Goal: Task Accomplishment & Management: Use online tool/utility

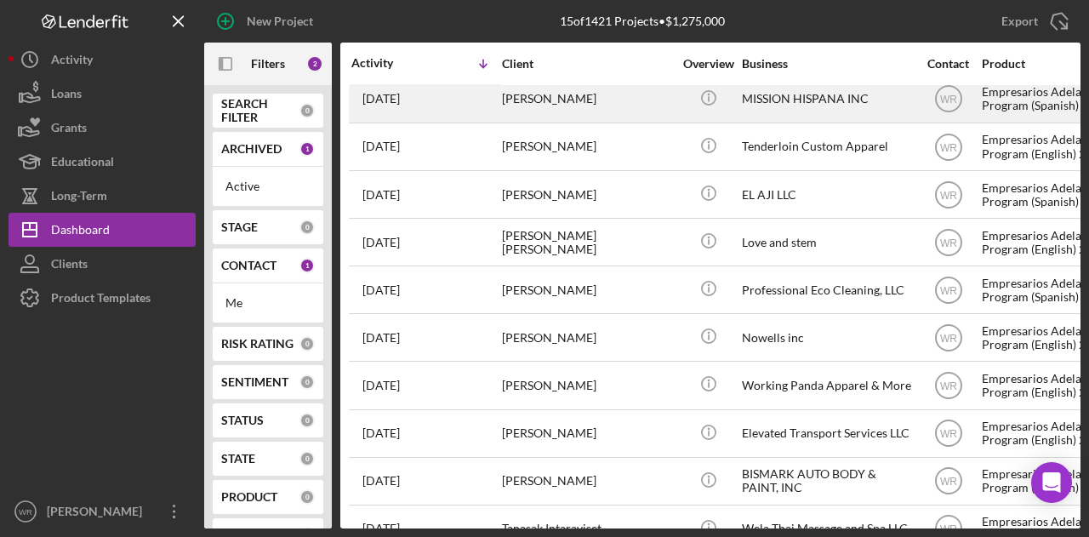
scroll to position [286, 0]
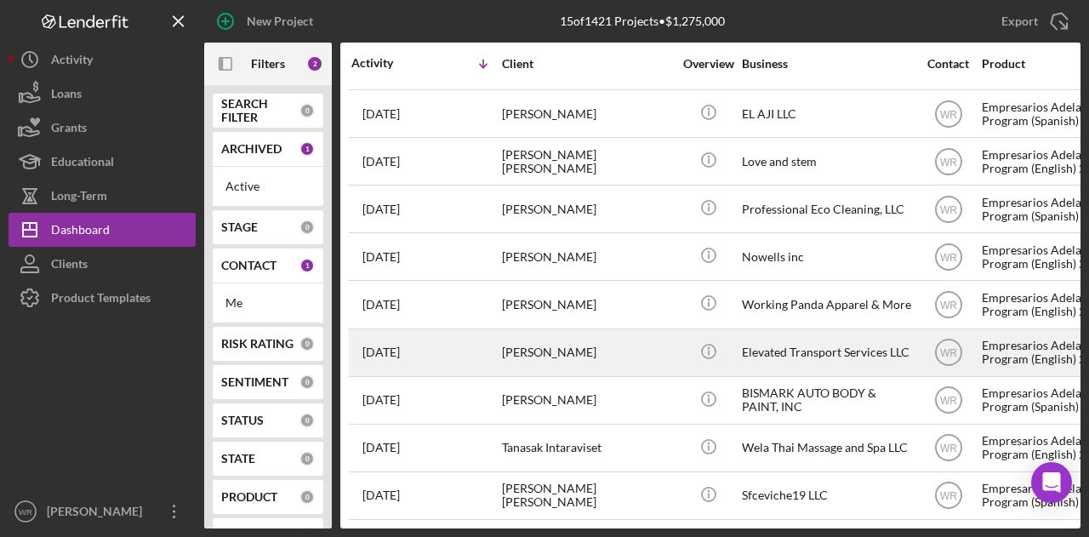
click at [621, 338] on div "[PERSON_NAME]" at bounding box center [587, 352] width 170 height 45
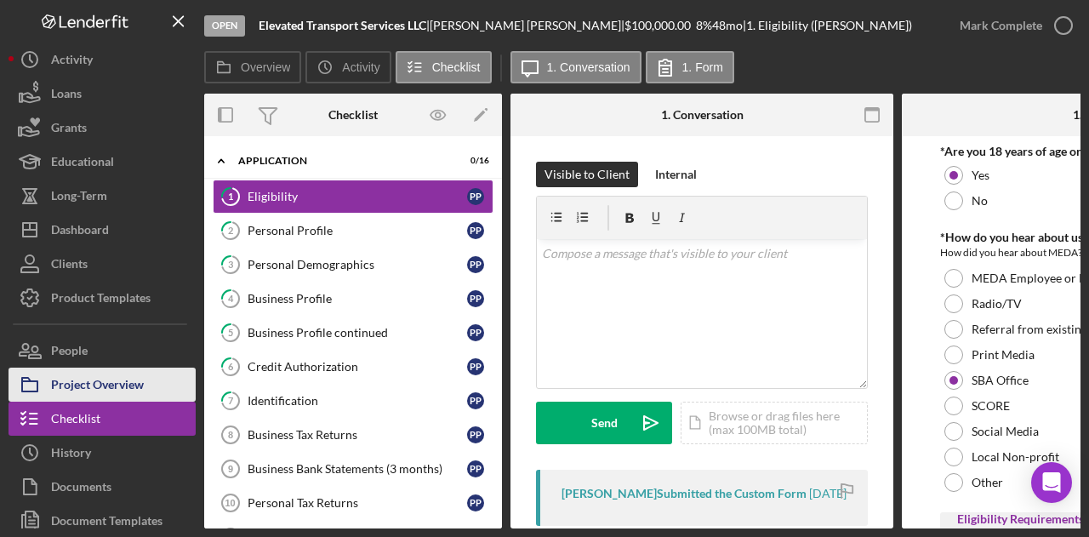
click at [129, 380] on div "Project Overview" at bounding box center [97, 387] width 93 height 38
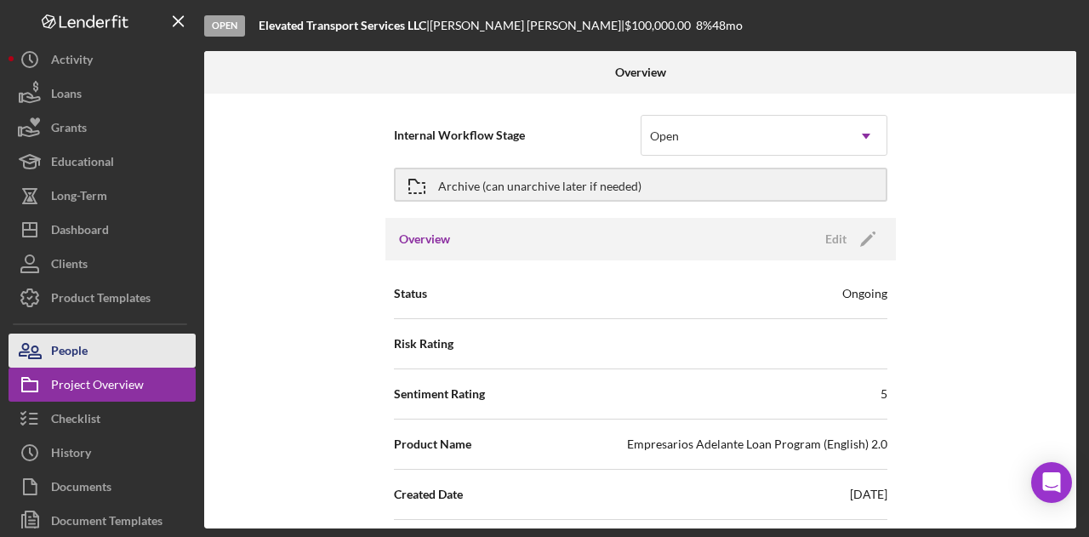
click at [134, 338] on button "People" at bounding box center [102, 351] width 187 height 34
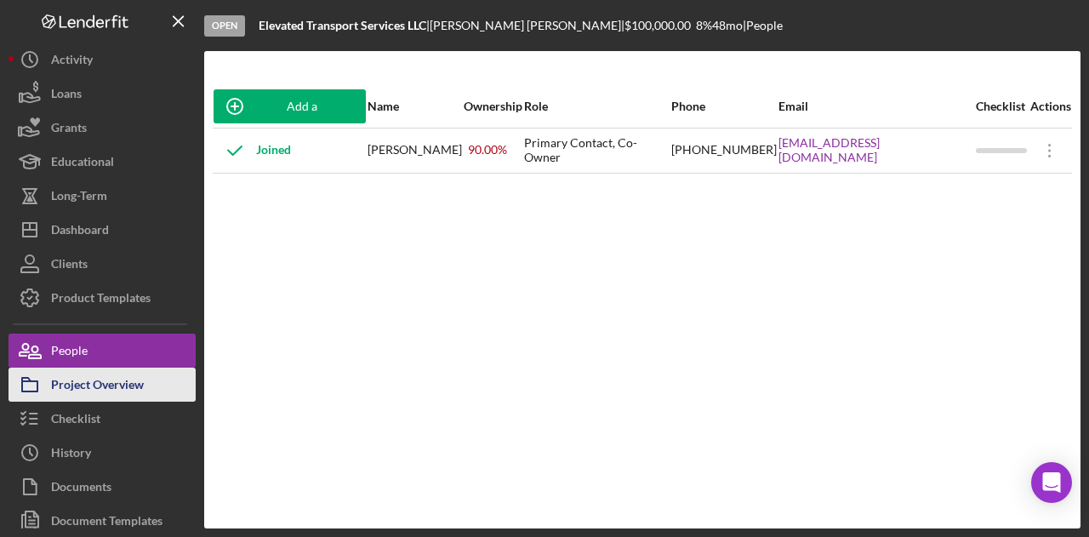
click at [109, 379] on div "Project Overview" at bounding box center [97, 387] width 93 height 38
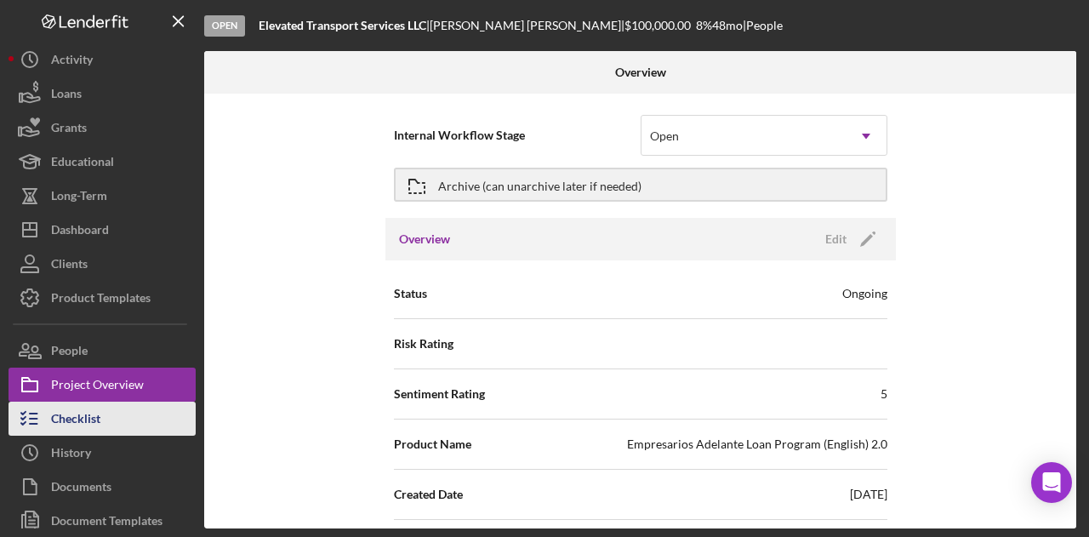
click at [104, 404] on button "Checklist" at bounding box center [102, 419] width 187 height 34
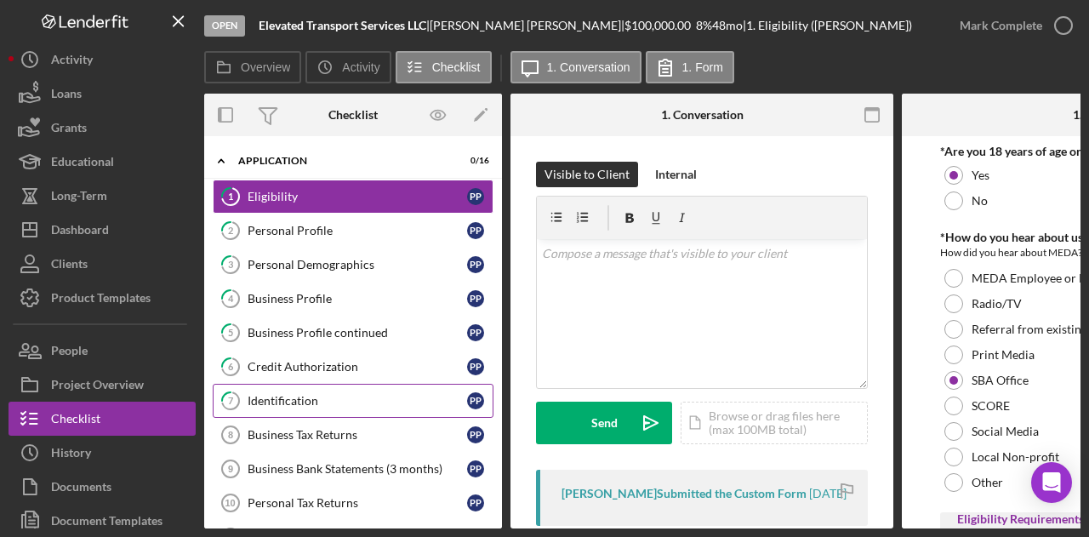
click at [342, 387] on link "7 Identification P P" at bounding box center [353, 401] width 281 height 34
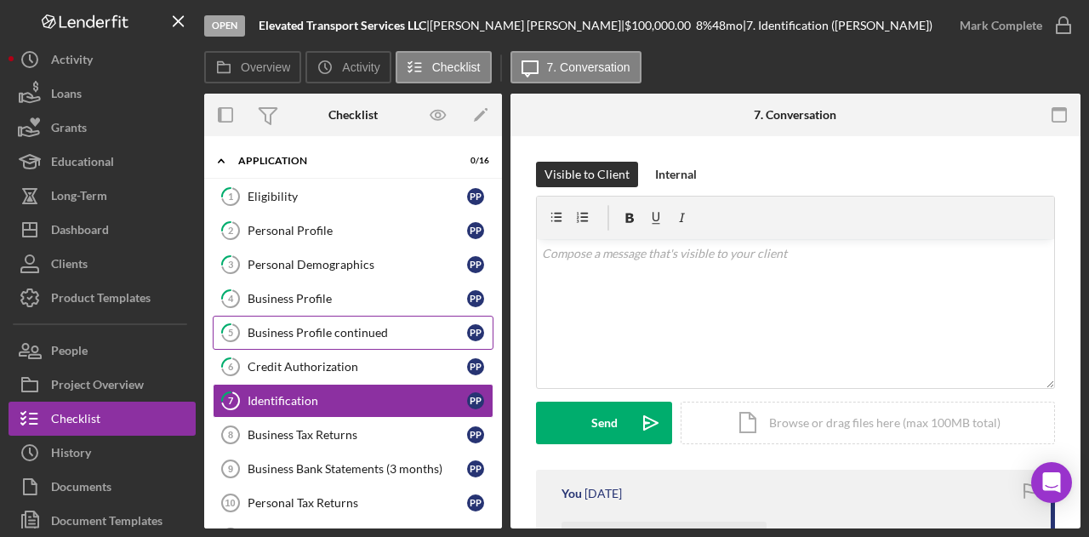
click at [327, 319] on link "5 Business Profile continued P P" at bounding box center [353, 333] width 281 height 34
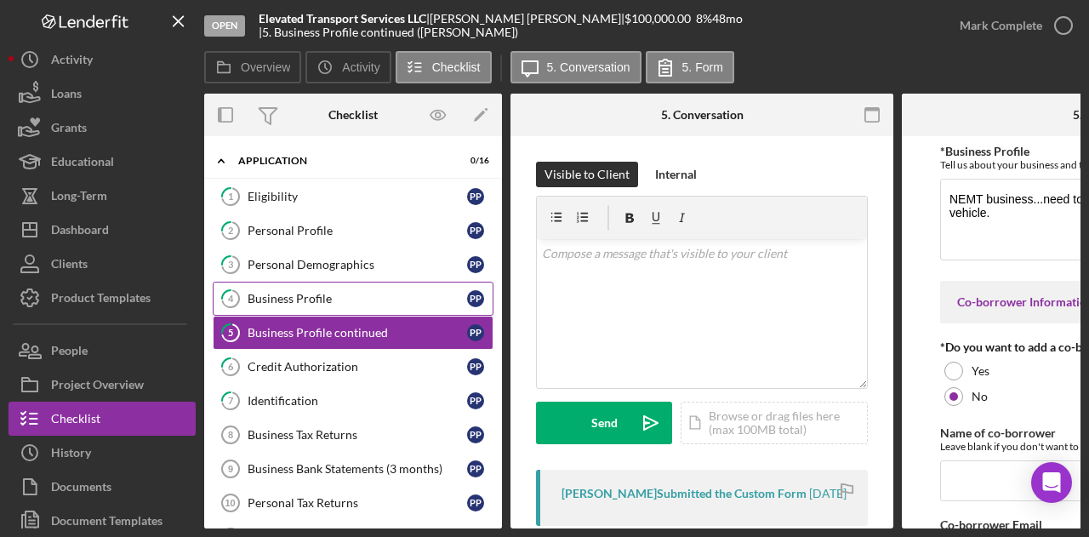
click at [330, 292] on div "Business Profile" at bounding box center [358, 299] width 220 height 14
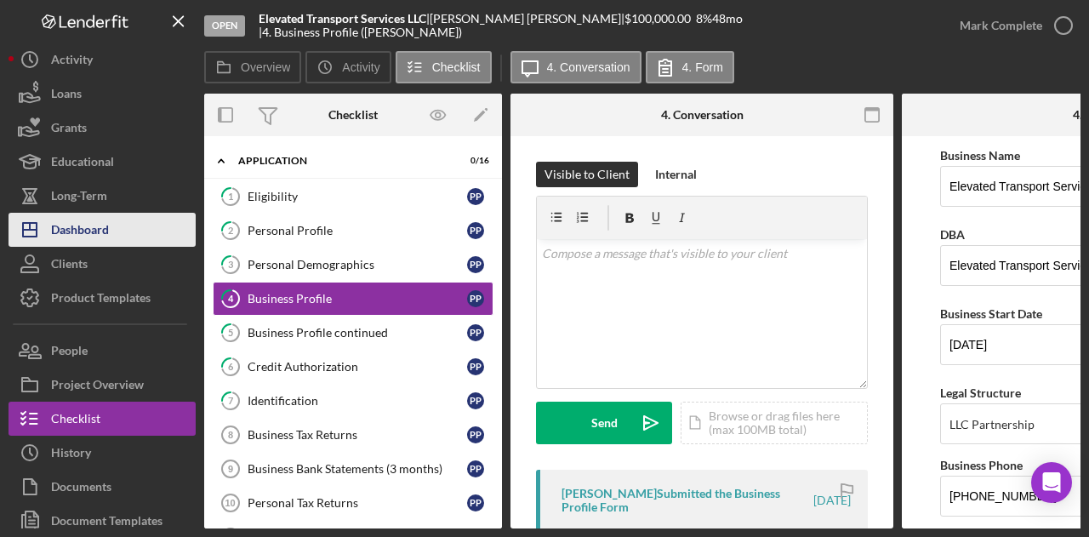
click at [136, 236] on button "Icon/Dashboard Dashboard" at bounding box center [102, 230] width 187 height 34
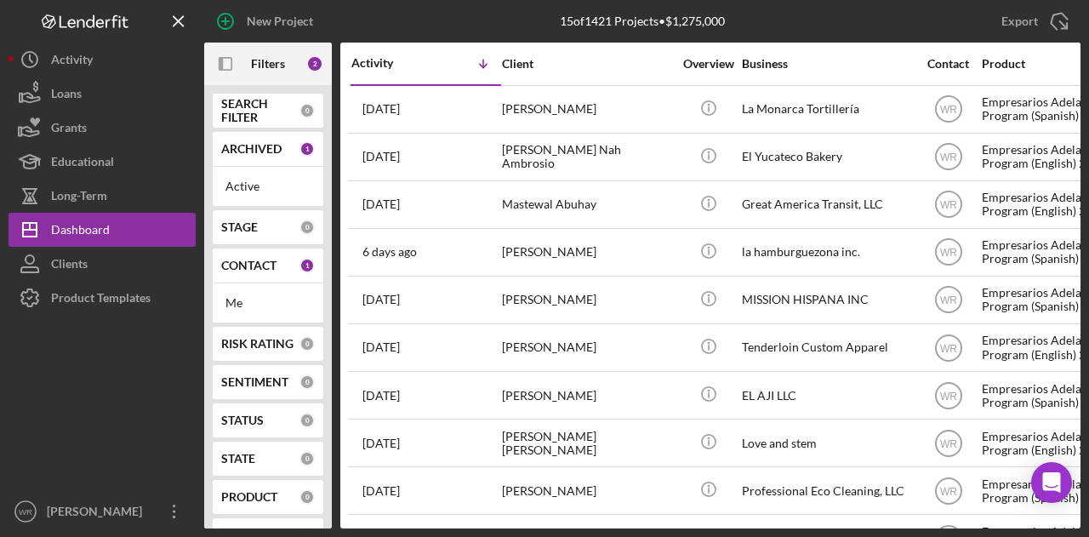
click at [261, 267] on b "CONTACT" at bounding box center [248, 266] width 55 height 14
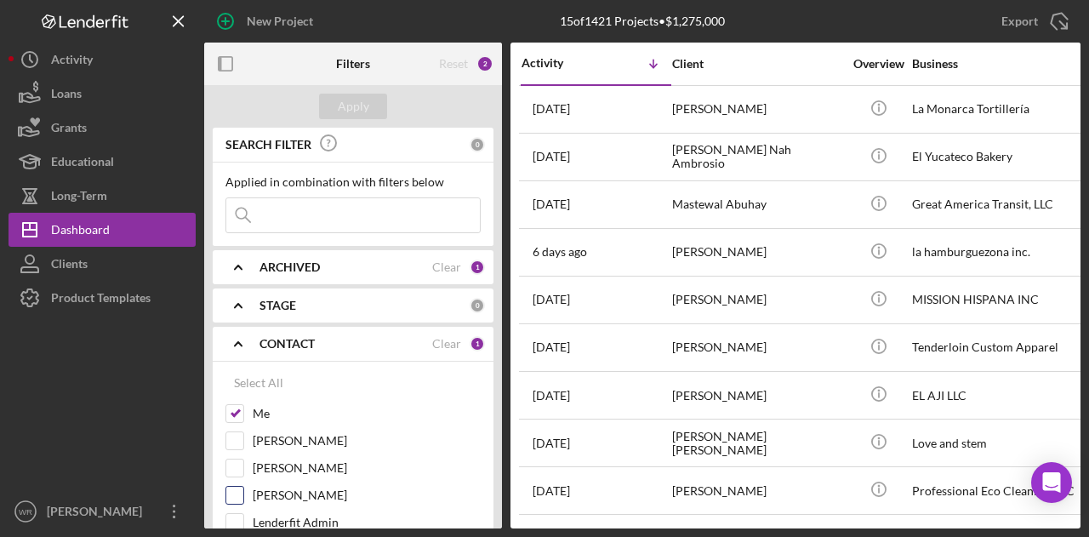
click at [300, 497] on label "[PERSON_NAME]" at bounding box center [367, 495] width 228 height 17
click at [243, 497] on input "[PERSON_NAME]" at bounding box center [234, 495] width 17 height 17
click at [351, 100] on div "Apply" at bounding box center [353, 107] width 31 height 26
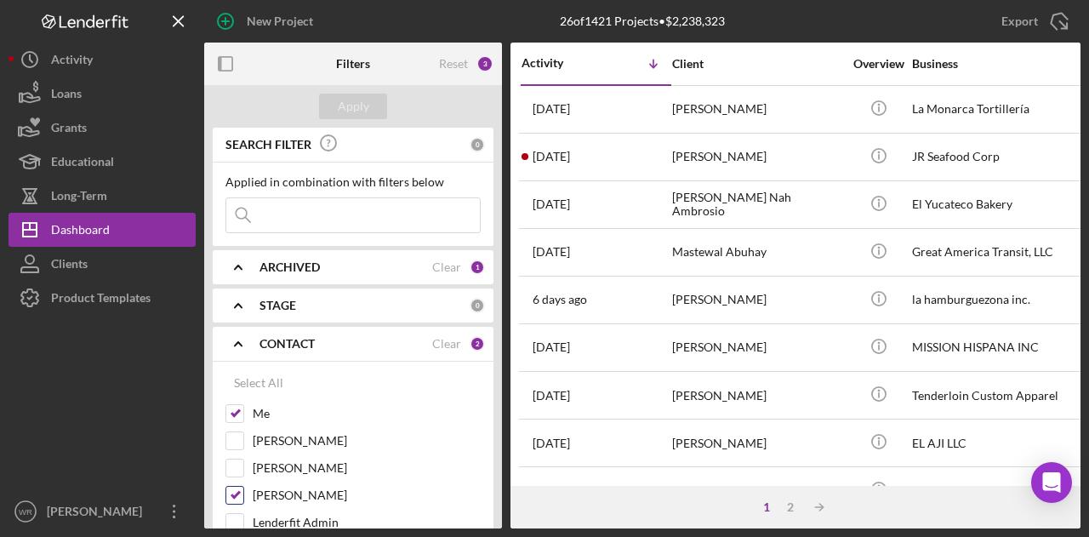
click at [306, 497] on label "[PERSON_NAME]" at bounding box center [367, 495] width 228 height 17
click at [243, 497] on input "[PERSON_NAME]" at bounding box center [234, 495] width 17 height 17
checkbox input "false"
click at [349, 100] on div "Apply" at bounding box center [353, 107] width 31 height 26
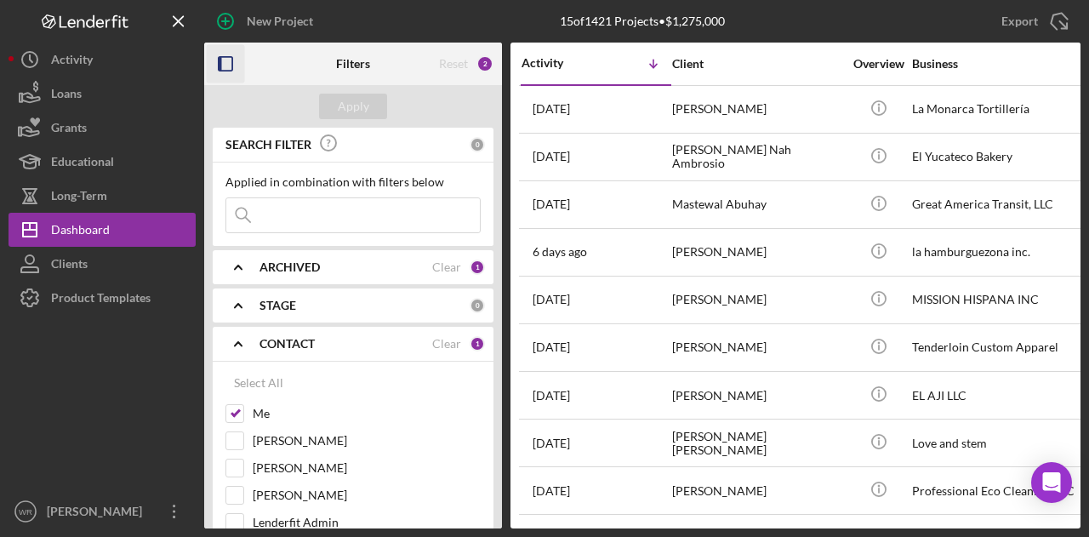
click at [225, 62] on icon "button" at bounding box center [226, 64] width 38 height 38
